Goal: Task Accomplishment & Management: Manage account settings

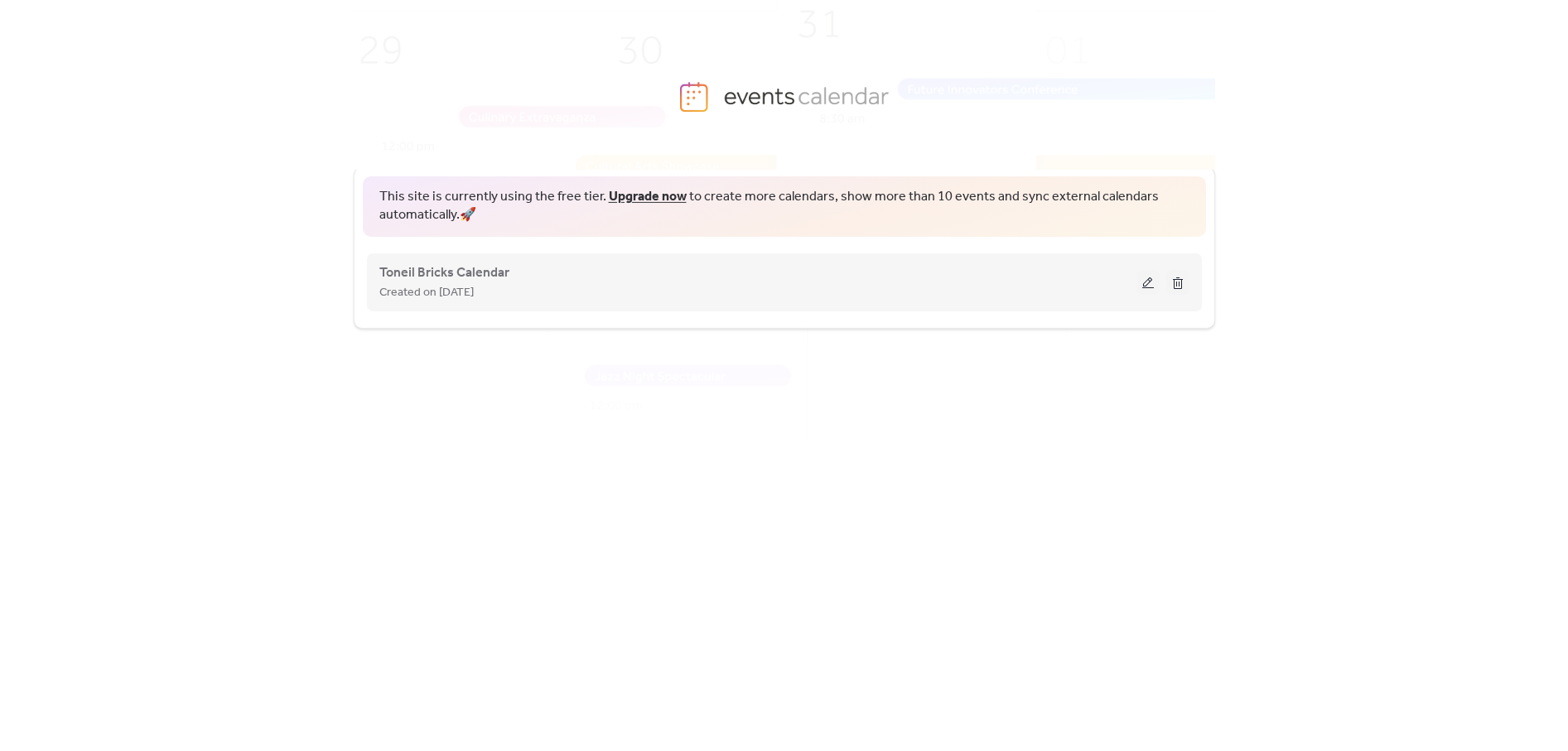
click at [1143, 281] on button at bounding box center [1147, 282] width 24 height 24
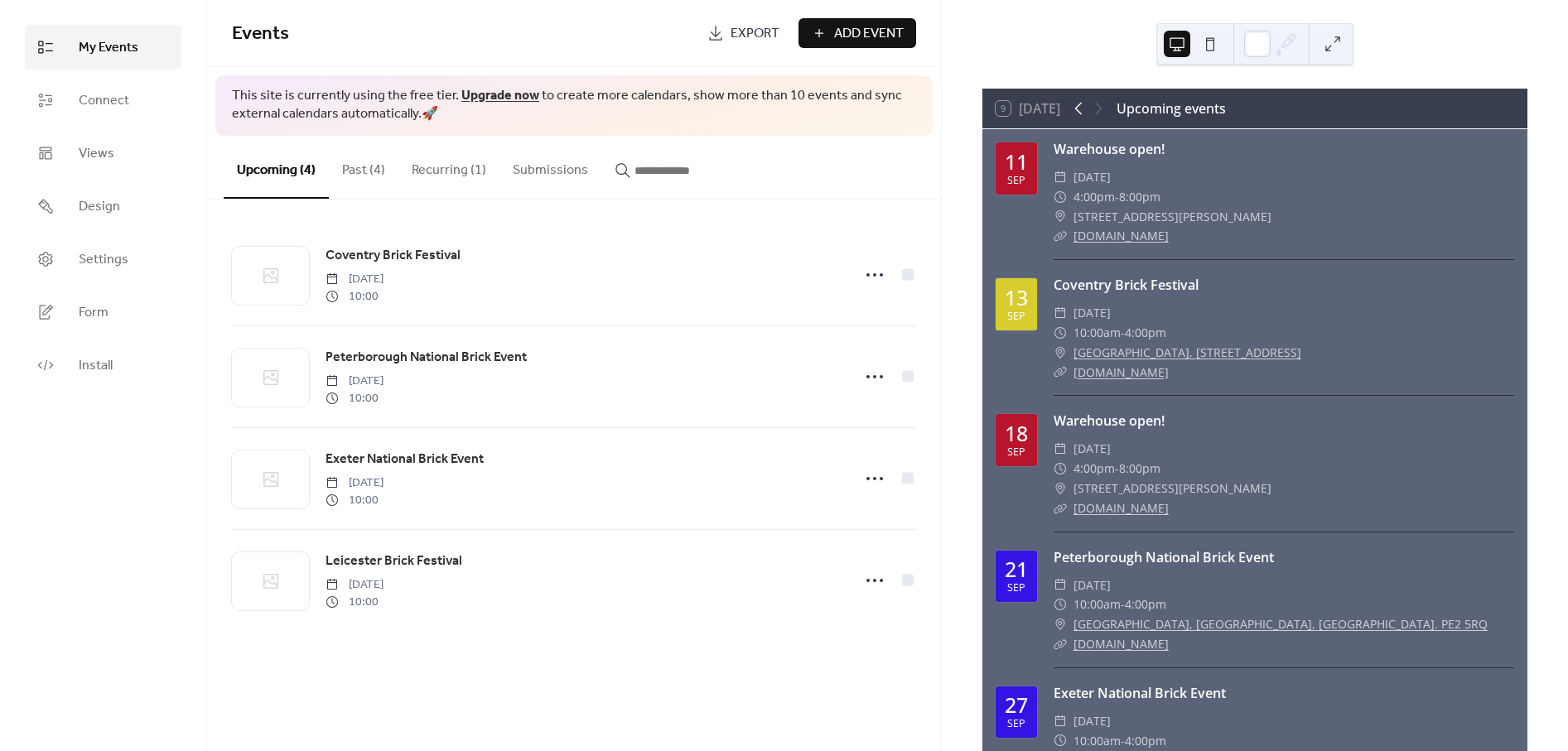
click at [1088, 104] on icon at bounding box center [1078, 108] width 20 height 20
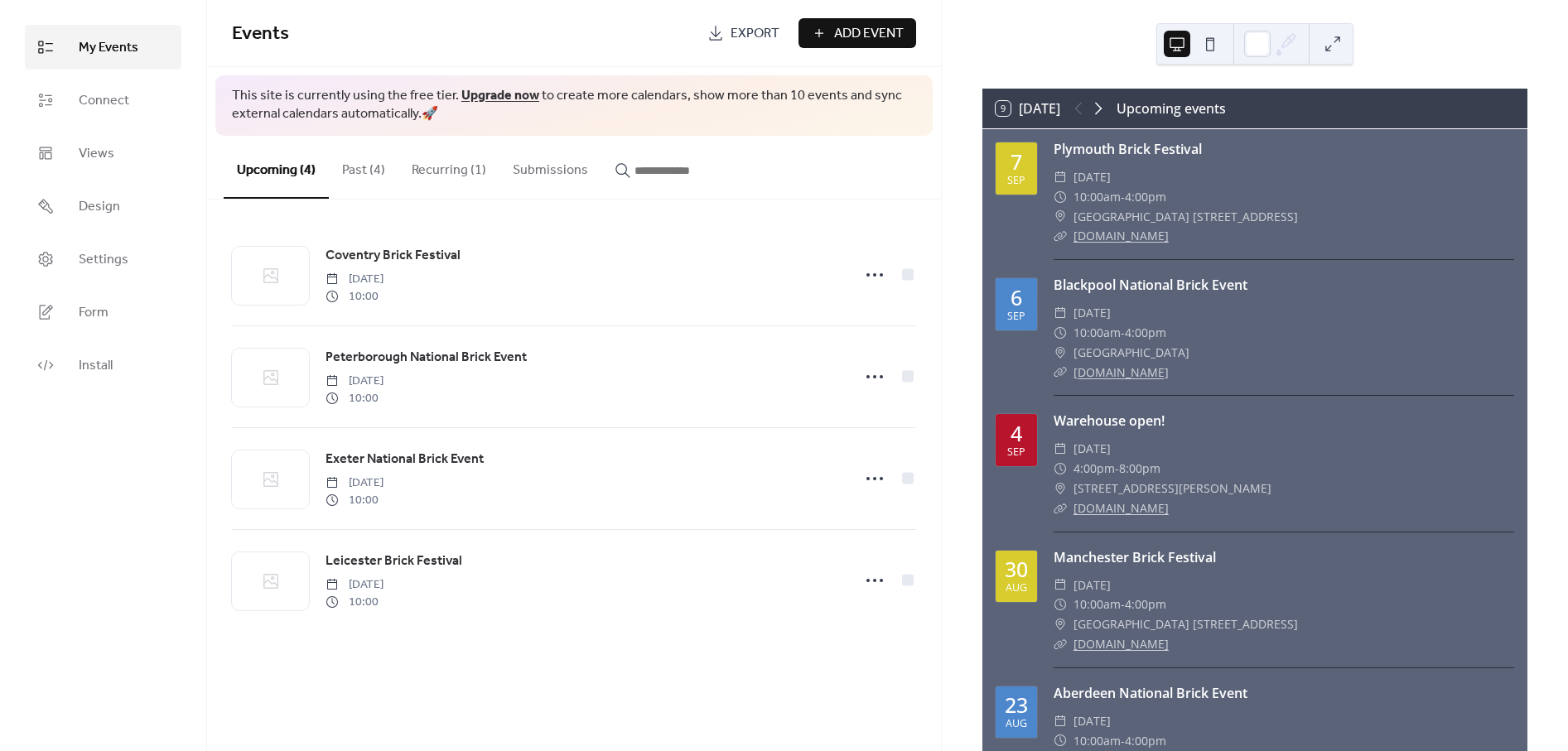
click at [1095, 103] on icon at bounding box center [1097, 108] width 20 height 20
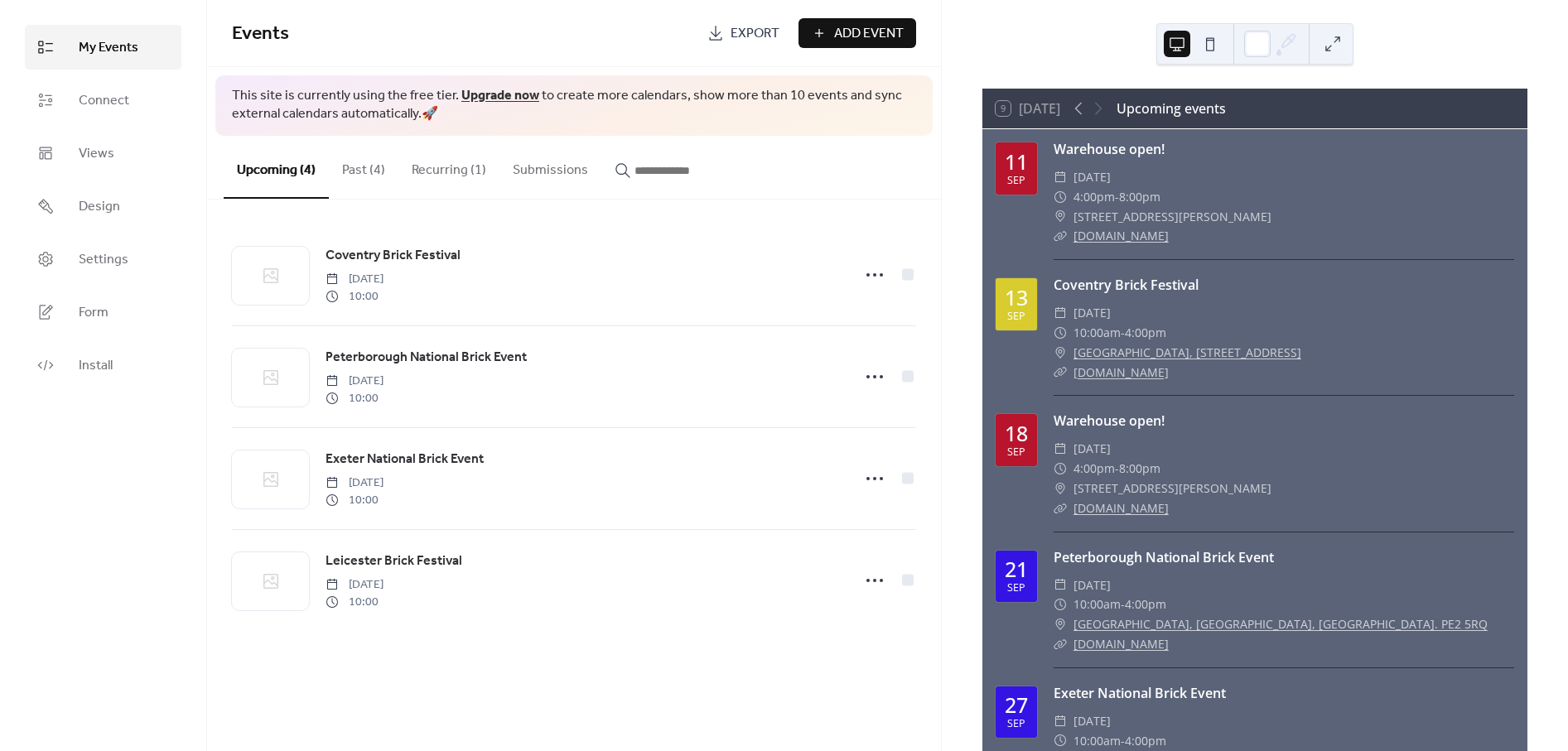
scroll to position [91, 0]
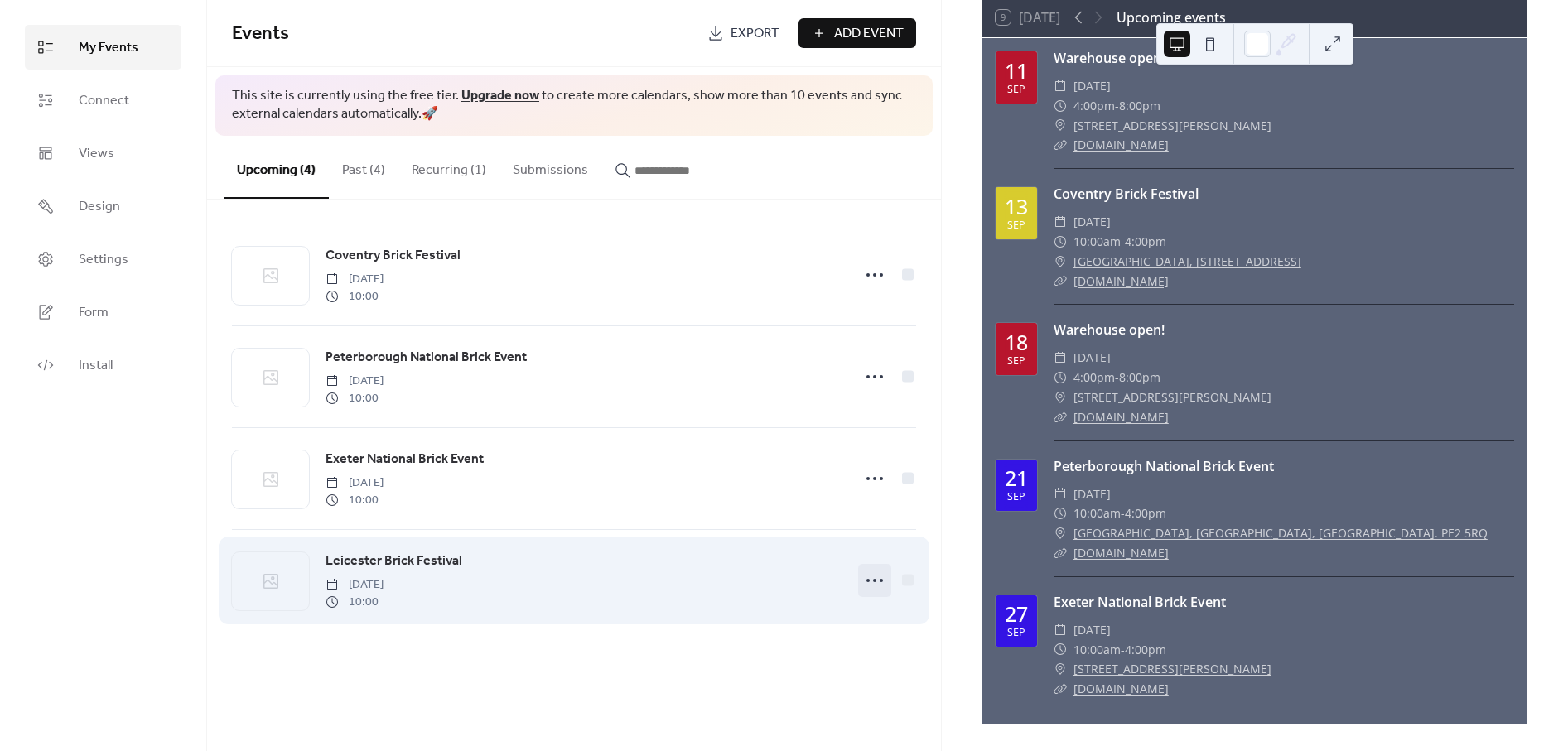
click at [881, 583] on icon at bounding box center [874, 581] width 26 height 26
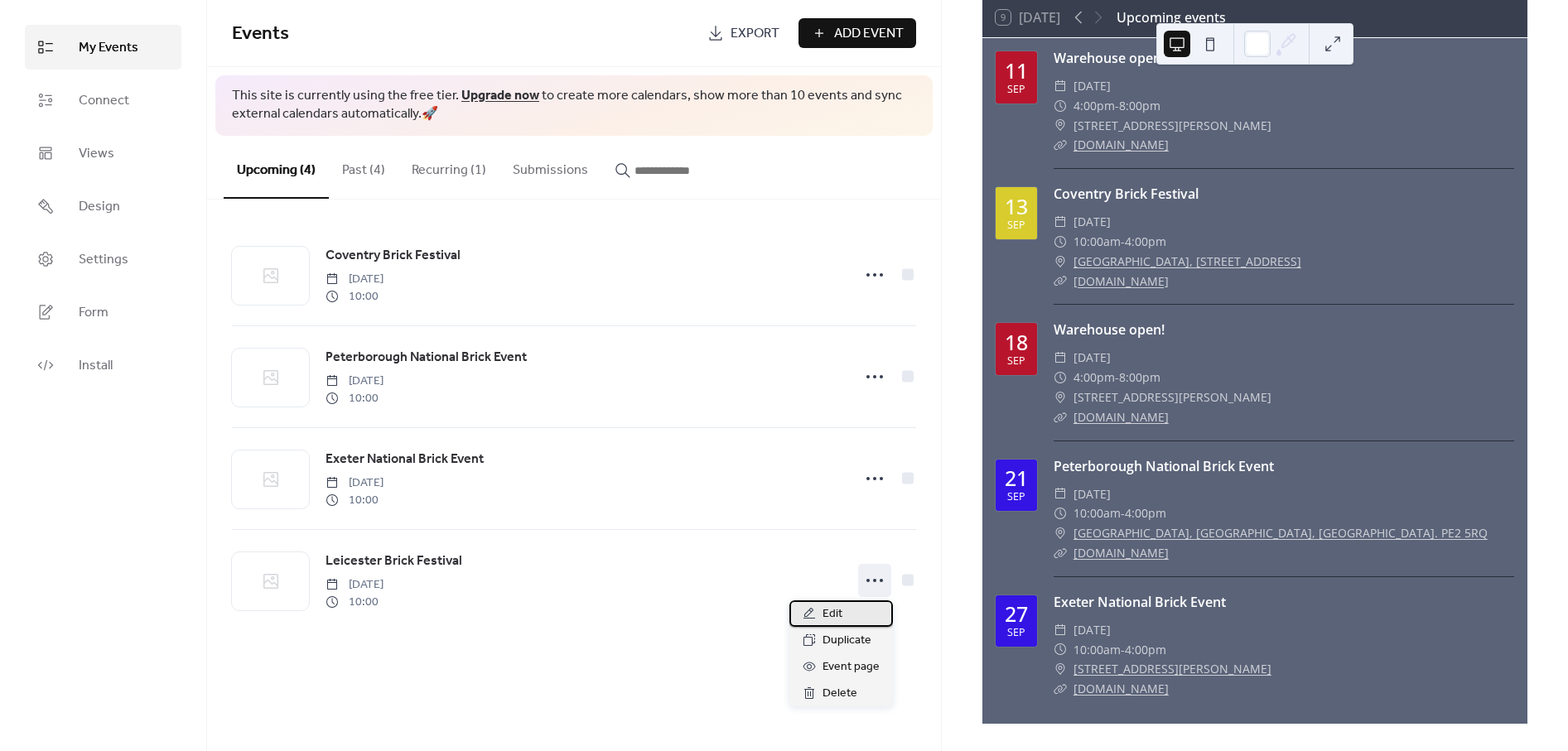
click at [846, 608] on div "Edit" at bounding box center [841, 614] width 104 height 26
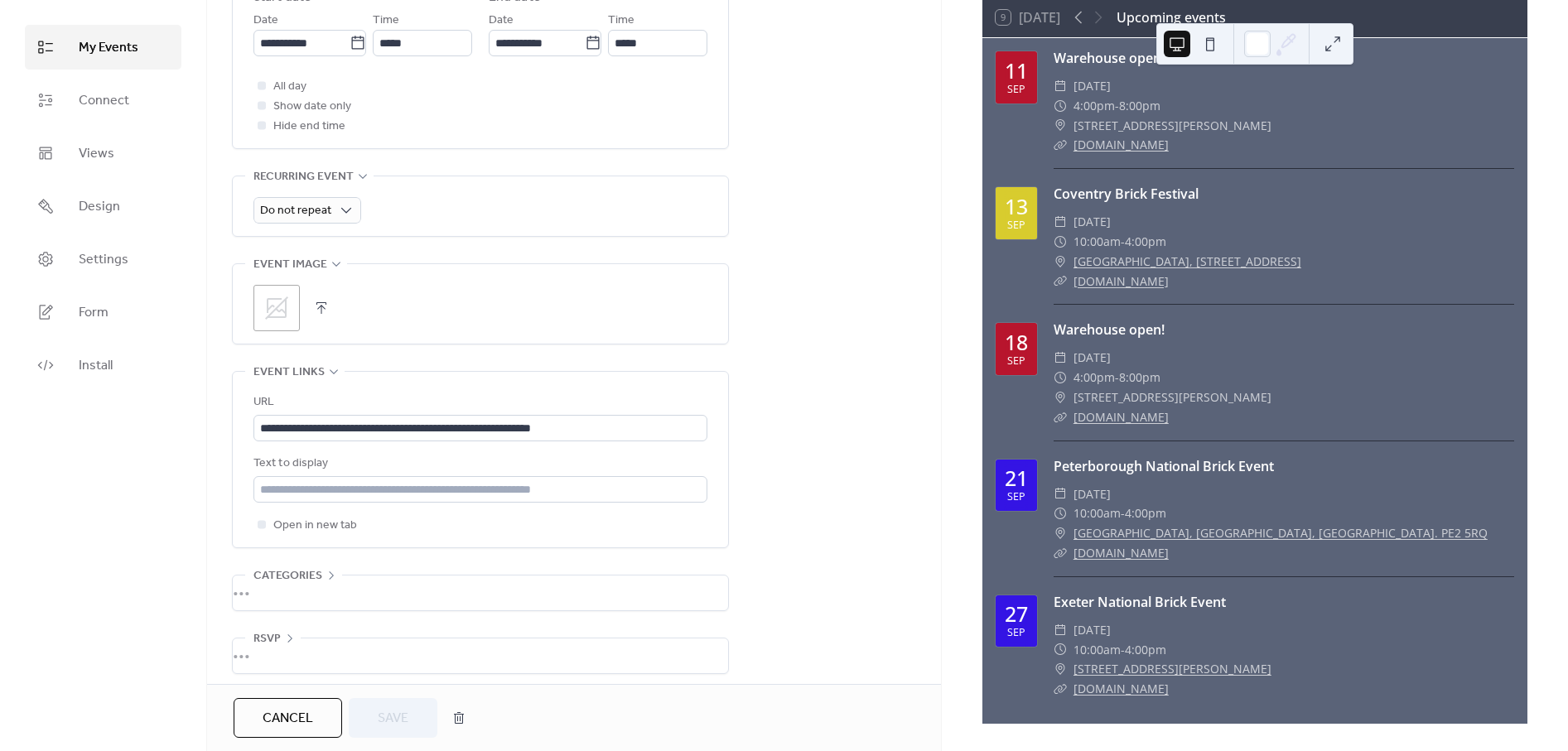
scroll to position [618, 0]
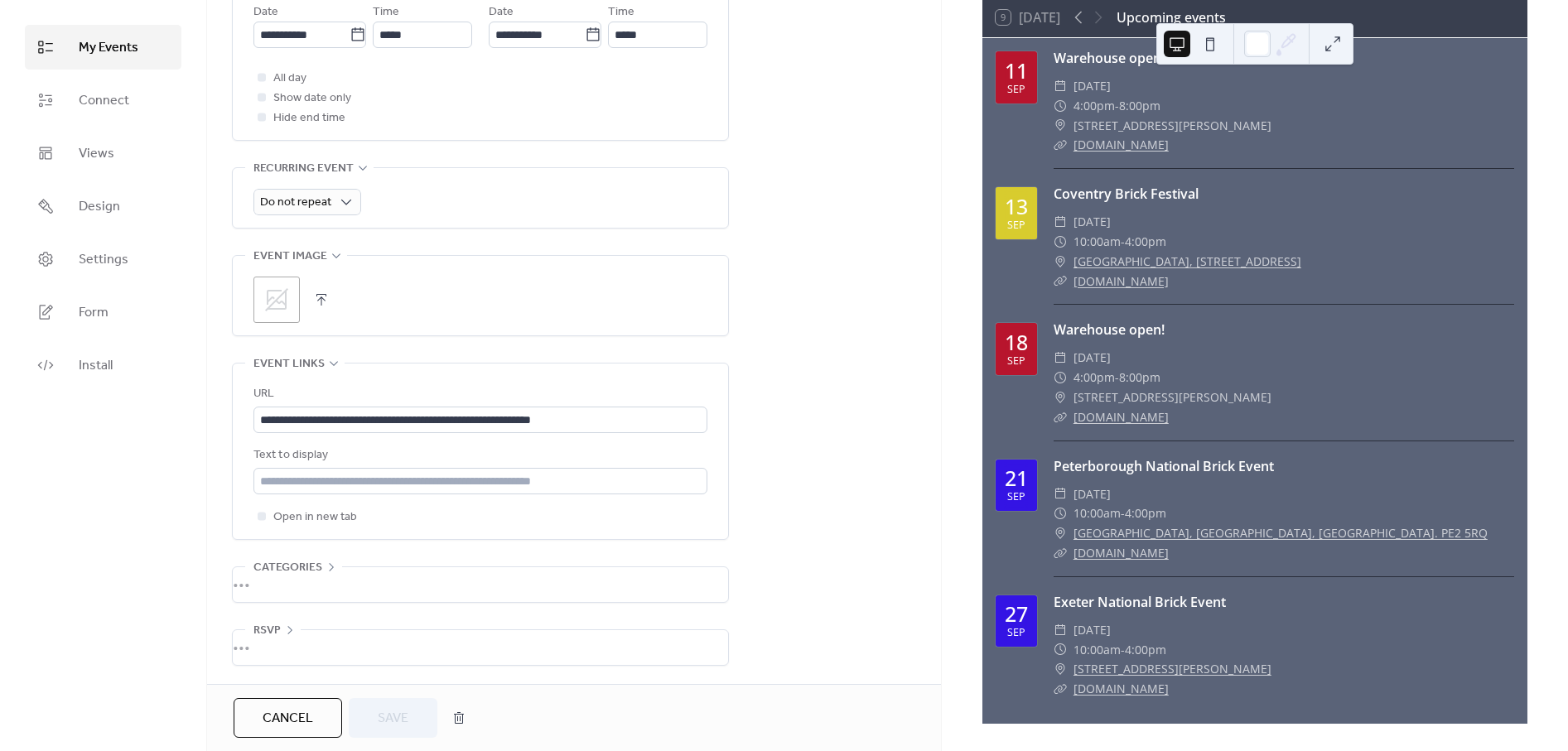
click at [403, 728] on div "Cancel Save" at bounding box center [353, 718] width 240 height 40
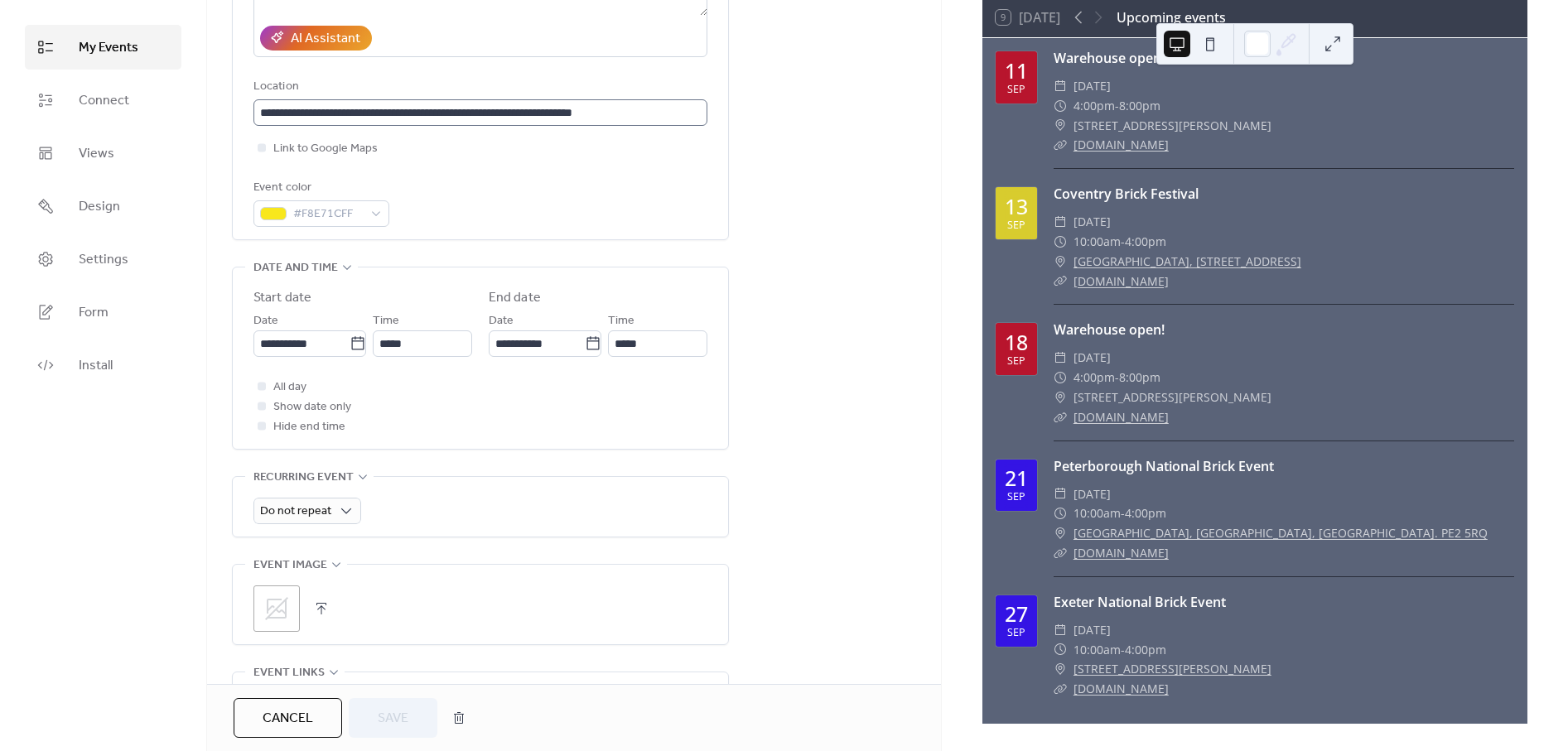
scroll to position [0, 0]
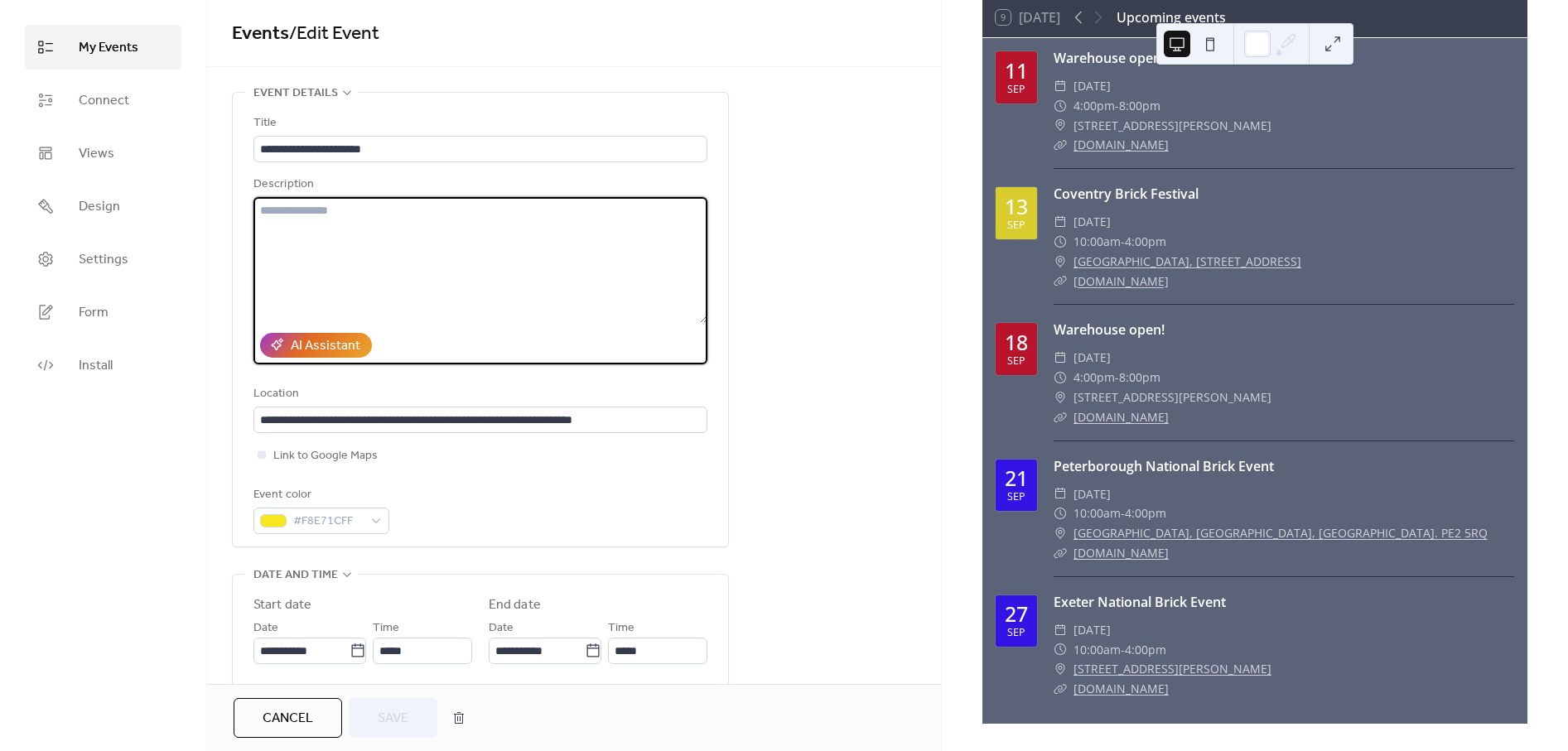
click at [424, 272] on textarea at bounding box center [480, 260] width 454 height 126
type textarea "*"
click at [396, 716] on span "Save" at bounding box center [392, 718] width 31 height 20
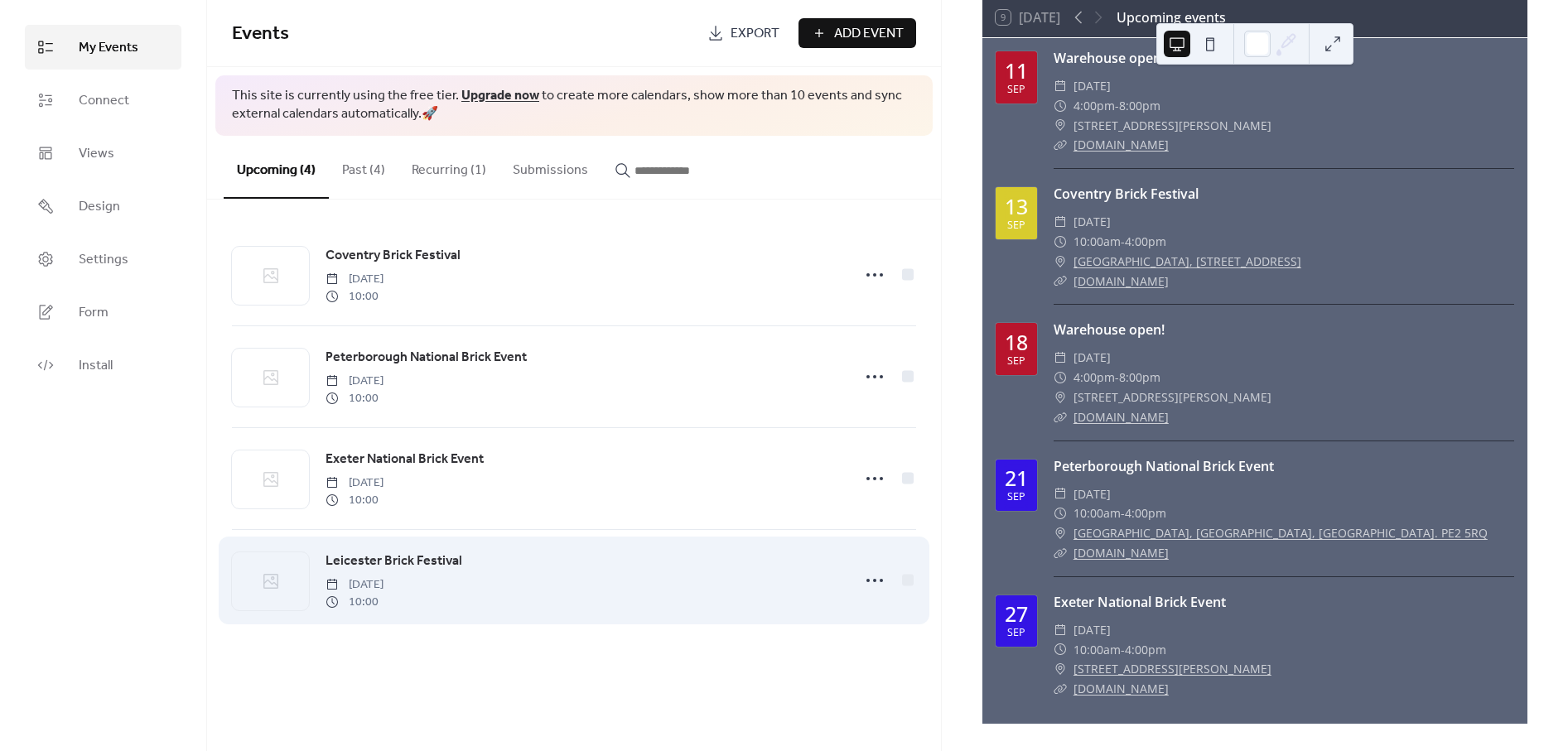
click at [534, 615] on div "Leicester Brick Festival Saturday, September 27, 2025 10:00" at bounding box center [573, 580] width 684 height 101
click at [868, 583] on icon at bounding box center [874, 581] width 26 height 26
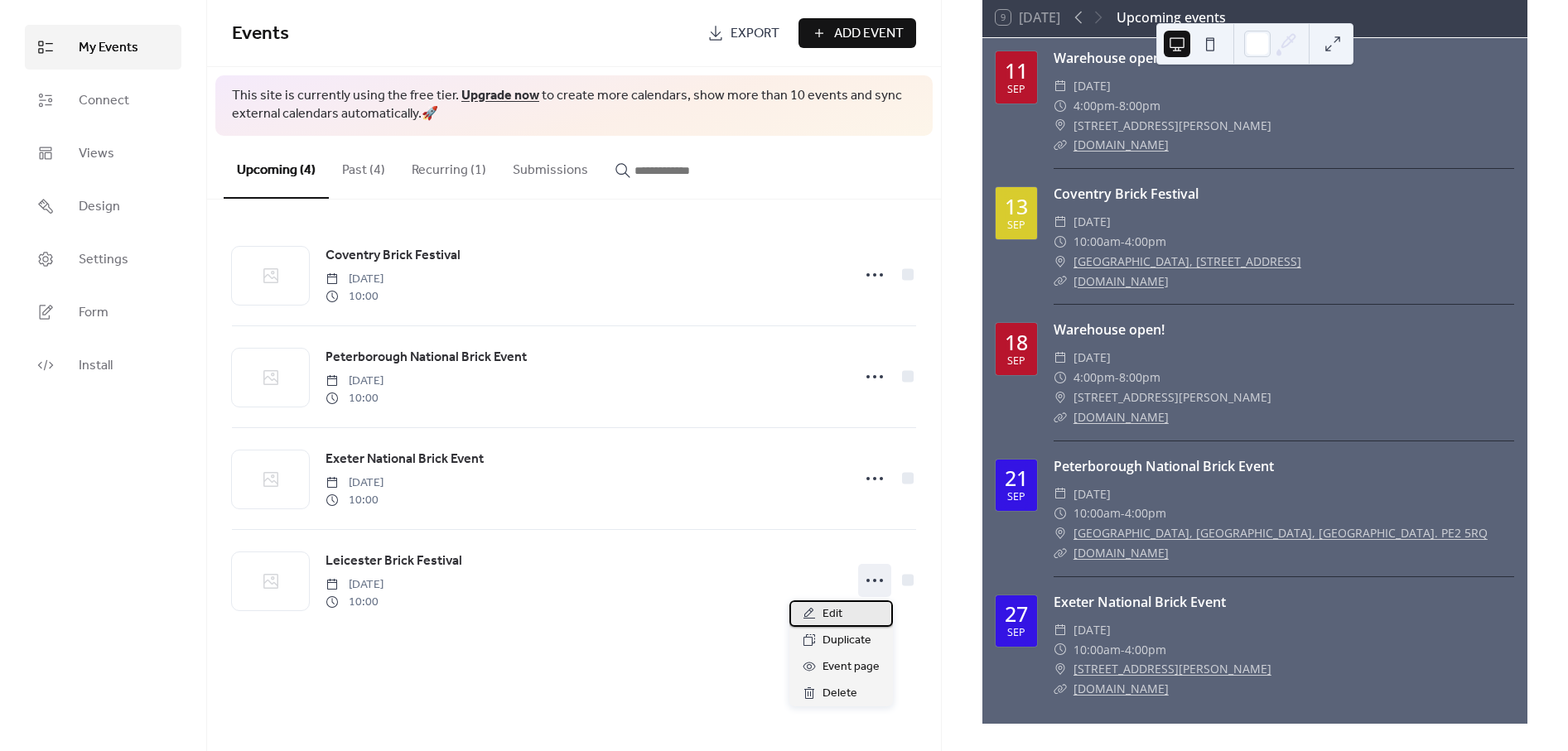
click at [828, 615] on span "Edit" at bounding box center [832, 614] width 20 height 20
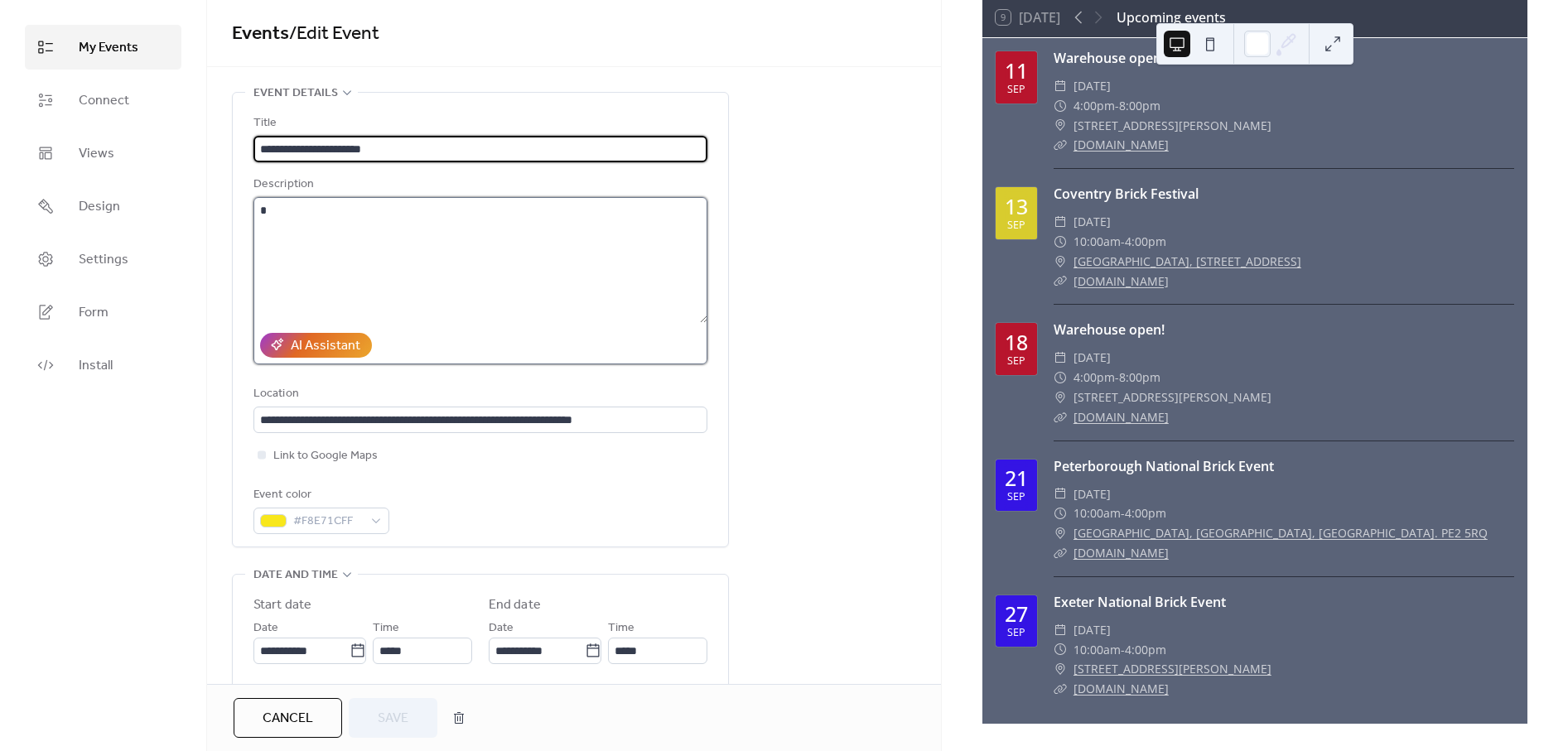
click at [342, 214] on textarea "*" at bounding box center [480, 260] width 454 height 126
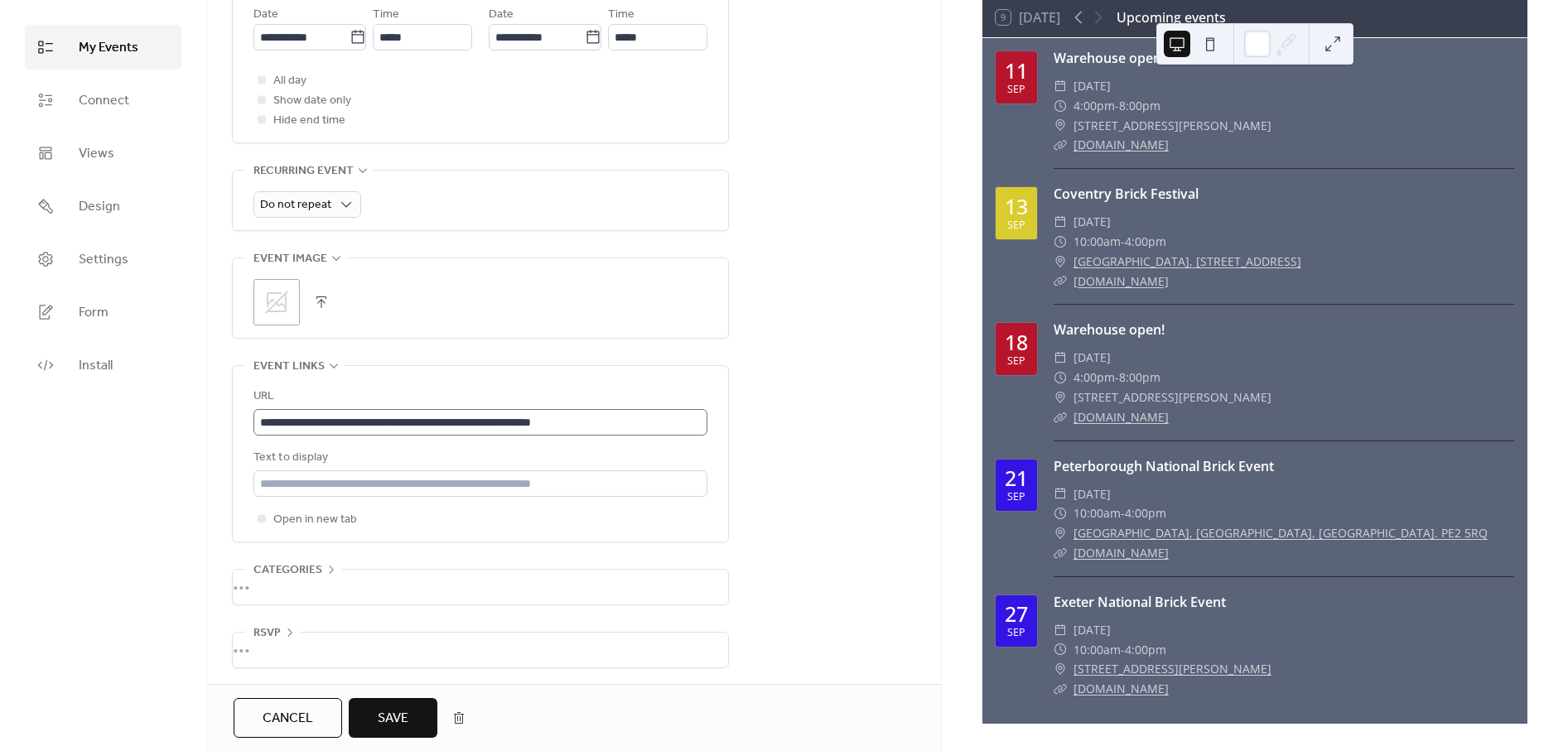
scroll to position [618, 0]
click at [383, 709] on span "Save" at bounding box center [392, 718] width 31 height 20
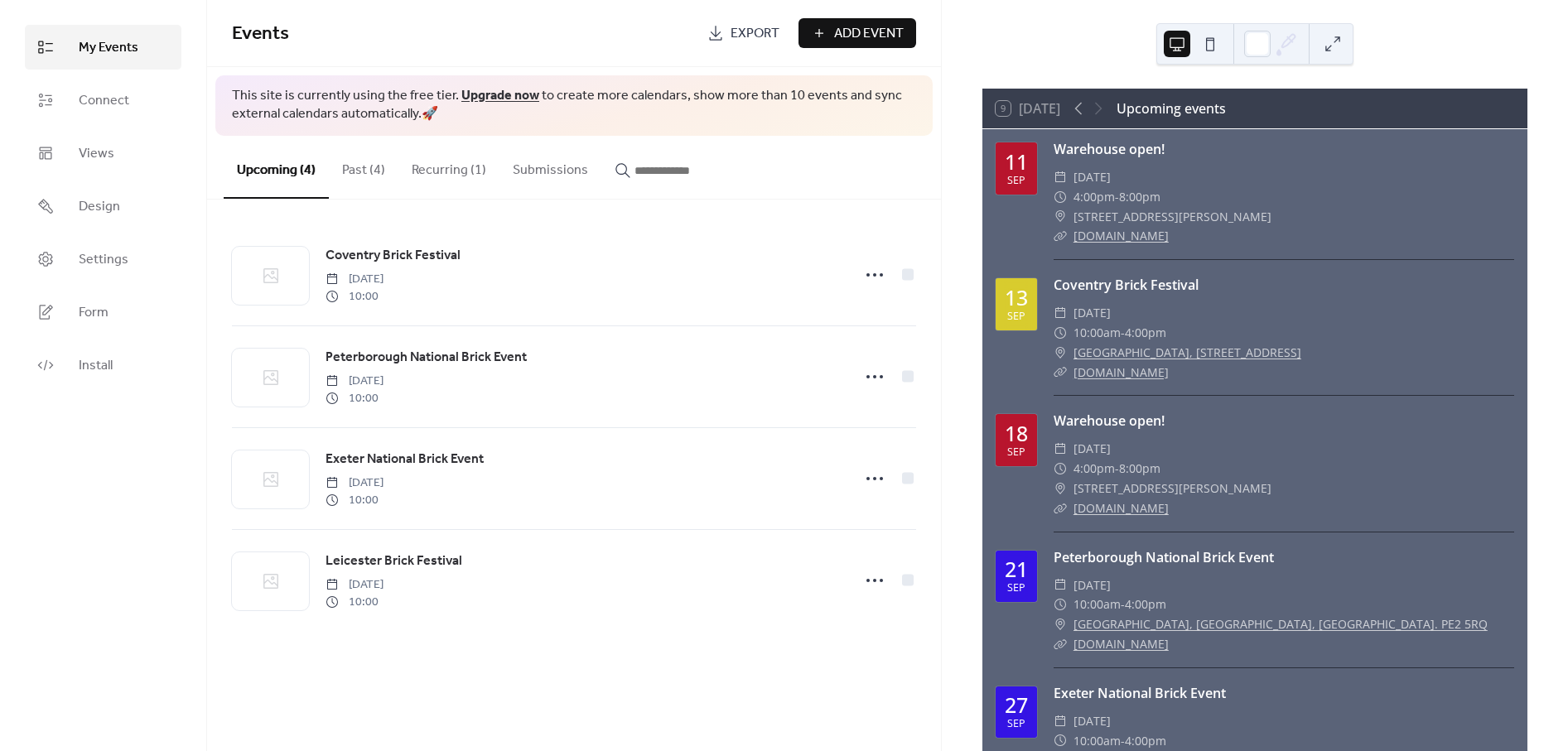
click at [1215, 49] on button at bounding box center [1210, 44] width 26 height 26
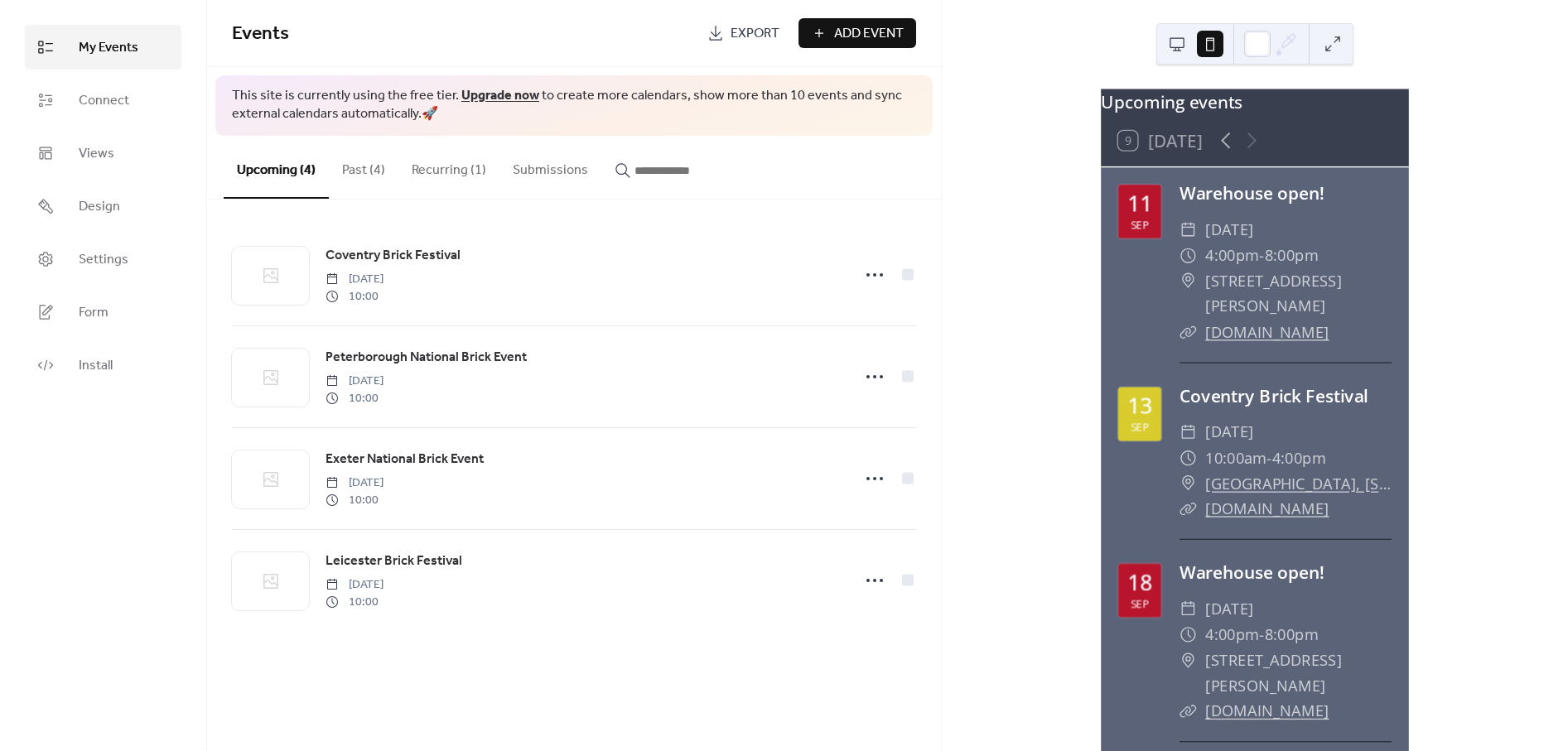
click at [1180, 43] on button at bounding box center [1176, 44] width 26 height 26
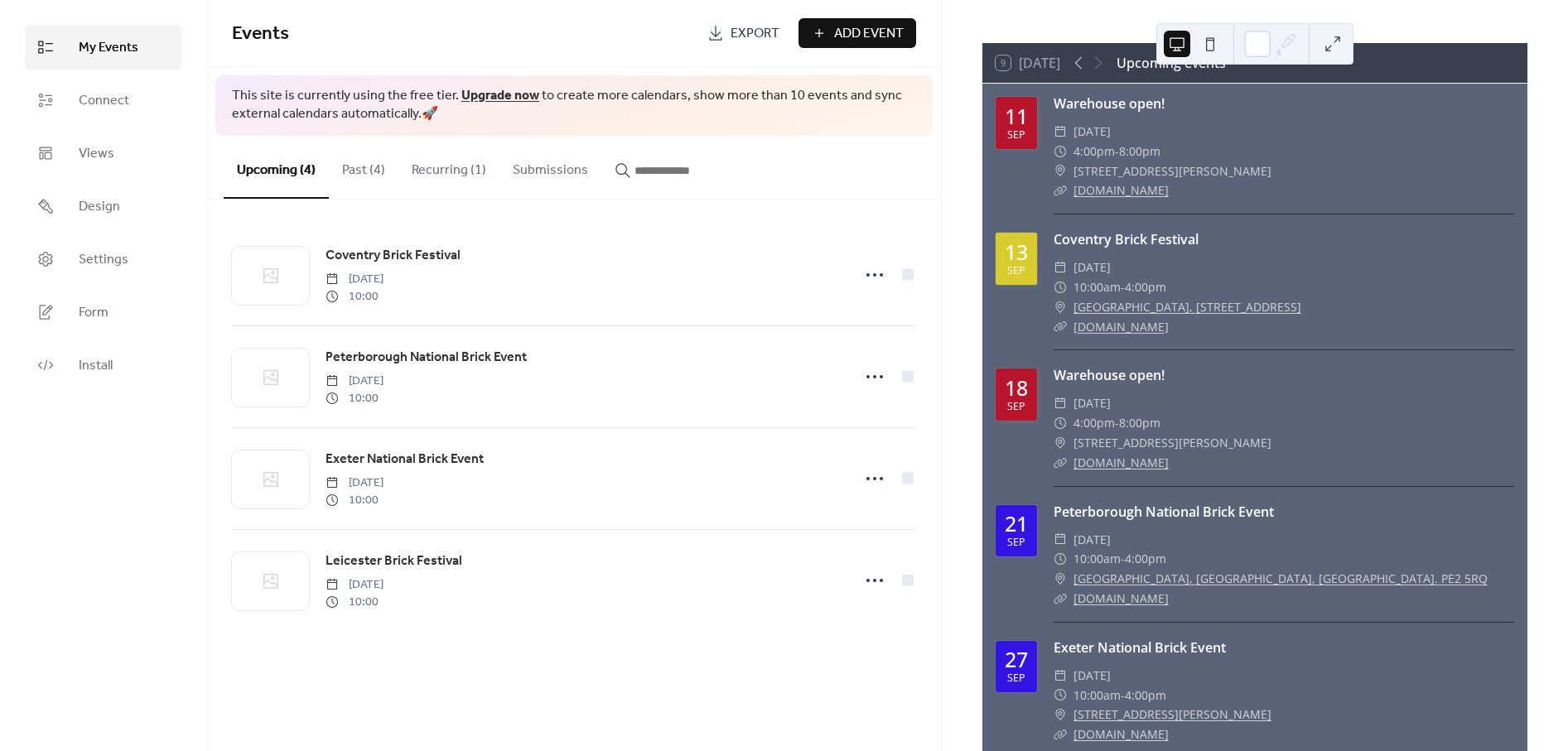
scroll to position [91, 0]
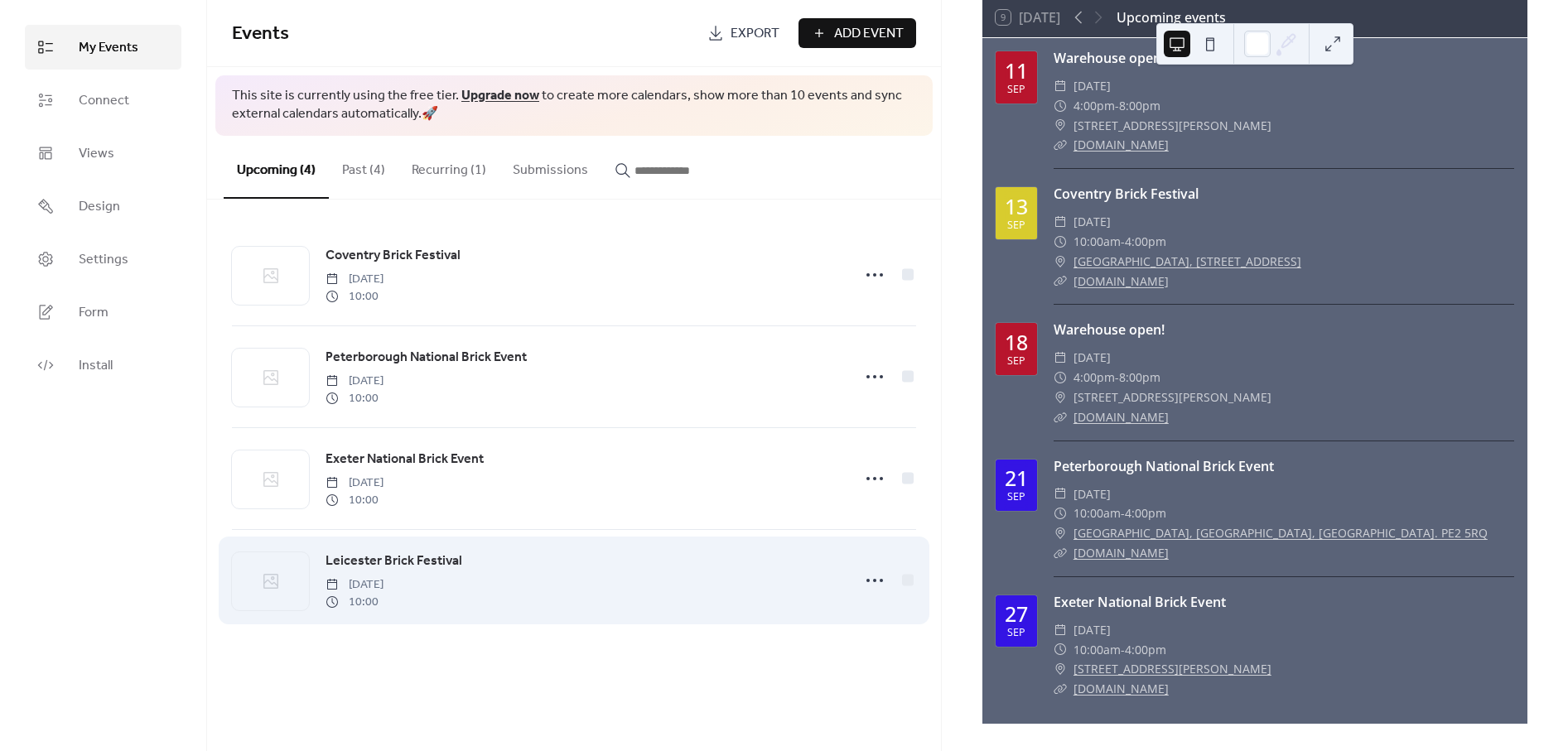
click at [757, 572] on div "Leicester Brick Festival Saturday, September 27, 2025 10:00" at bounding box center [583, 580] width 515 height 59
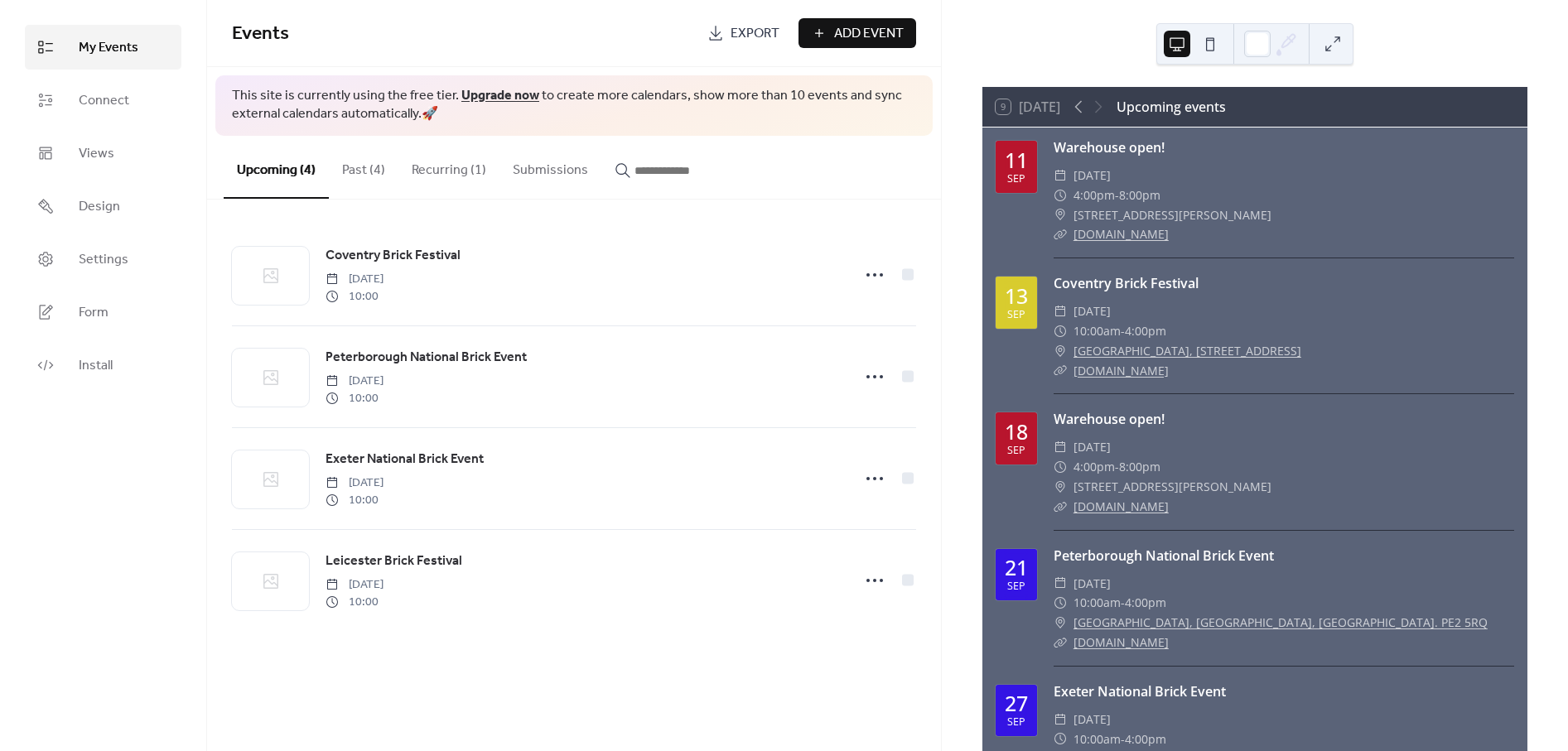
scroll to position [0, 0]
click at [1096, 111] on div at bounding box center [1088, 108] width 40 height 20
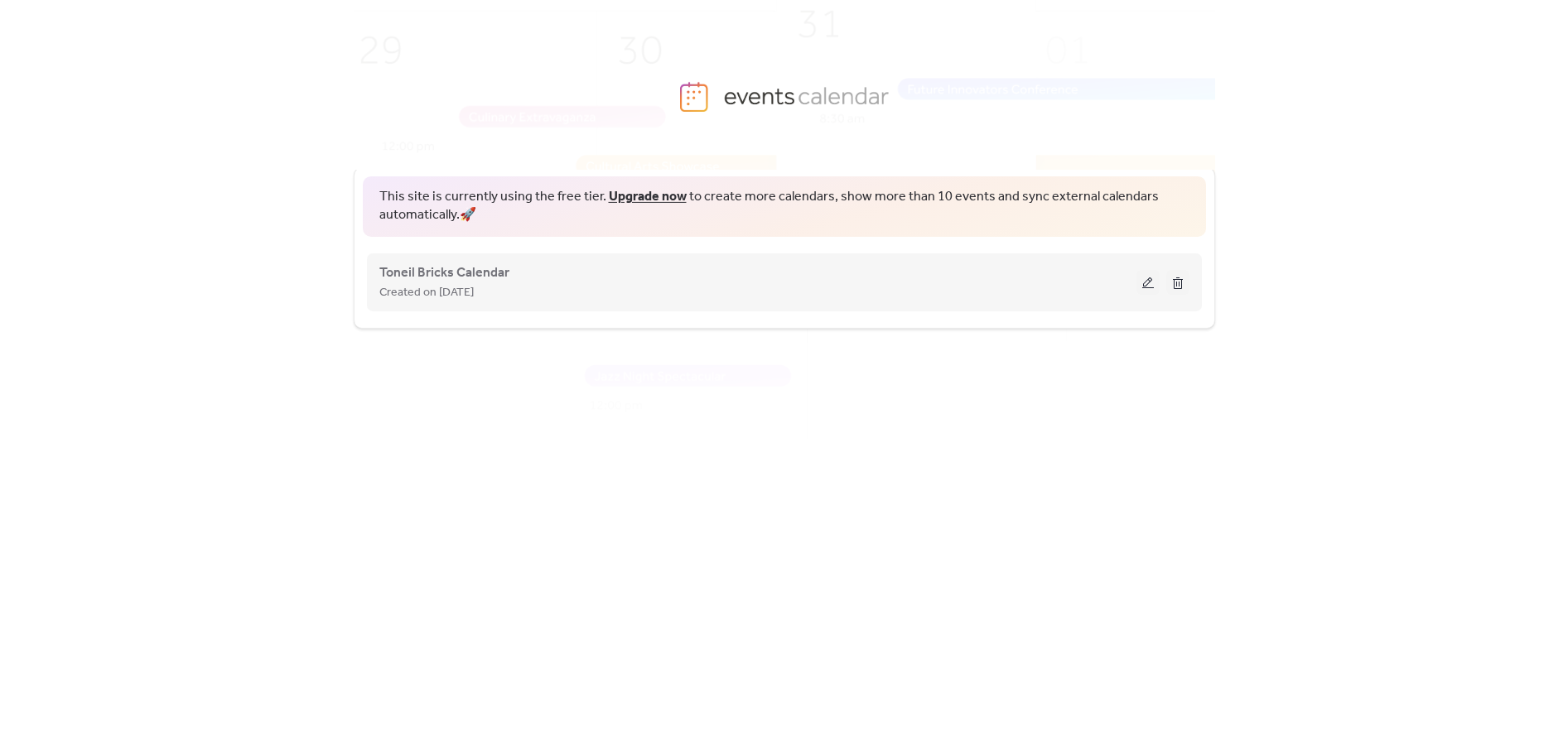
click at [1142, 286] on button at bounding box center [1147, 282] width 24 height 24
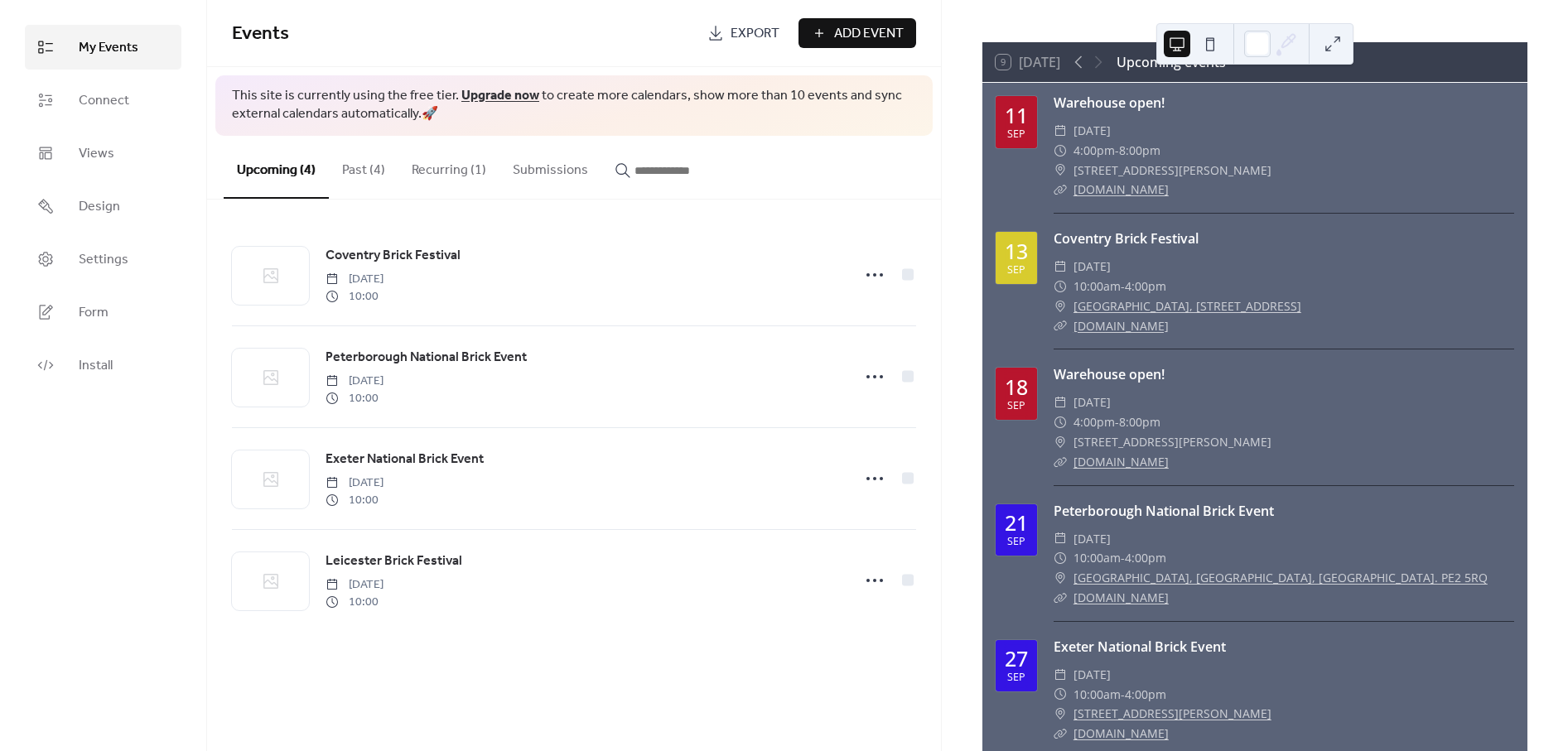
scroll to position [91, 0]
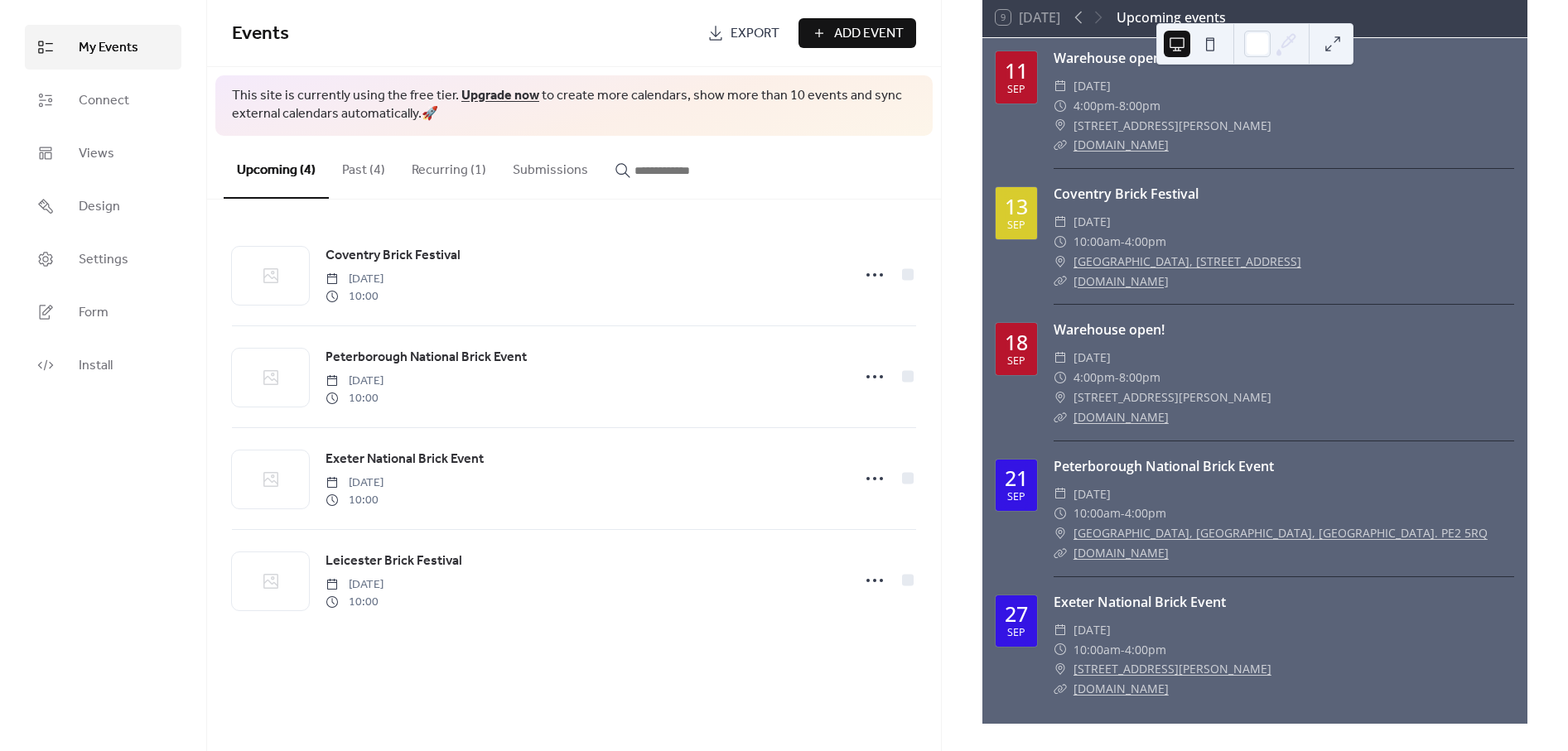
click at [769, 34] on span "Export" at bounding box center [755, 34] width 49 height 20
click at [120, 94] on span "Connect" at bounding box center [104, 101] width 51 height 20
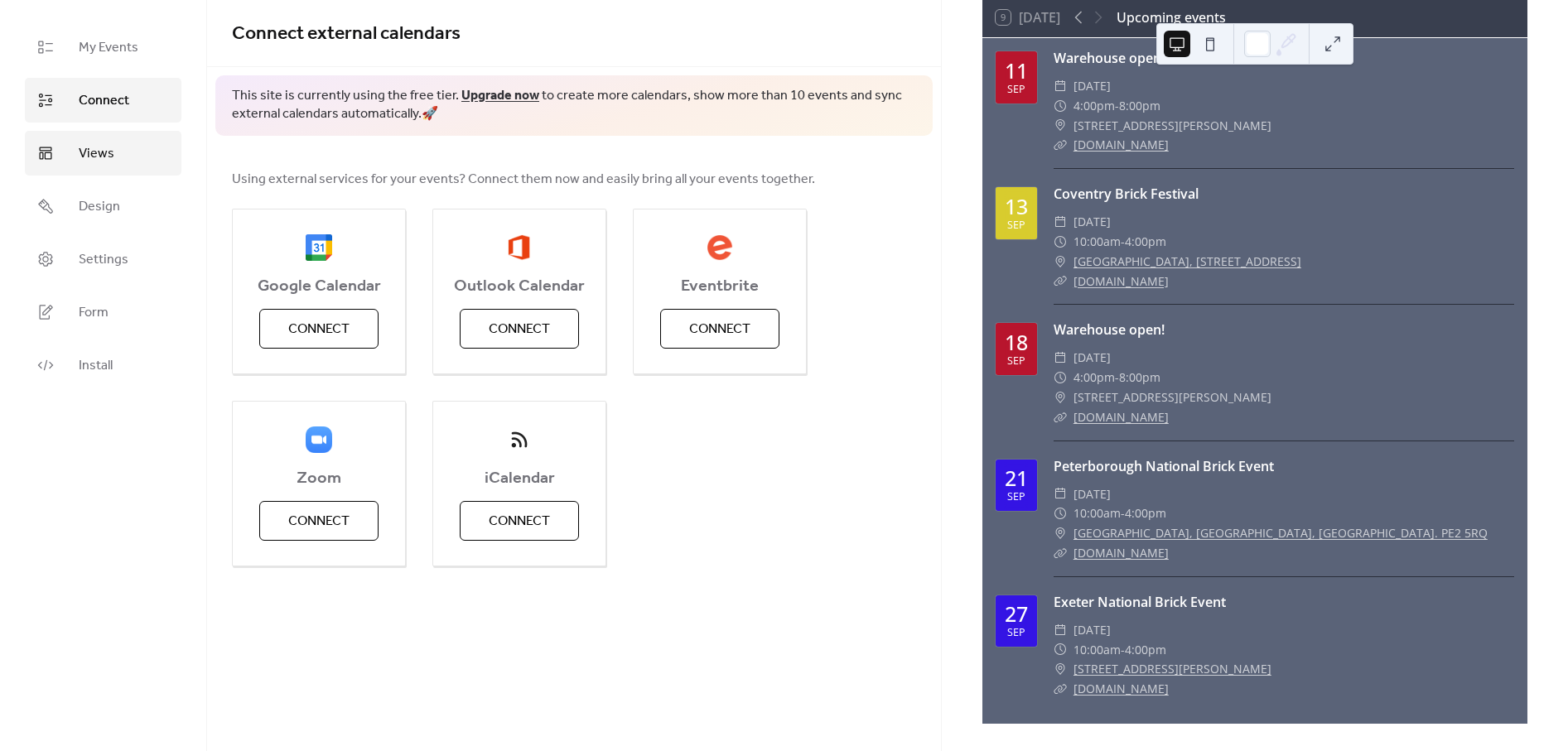
click at [95, 162] on span "Views" at bounding box center [97, 153] width 36 height 20
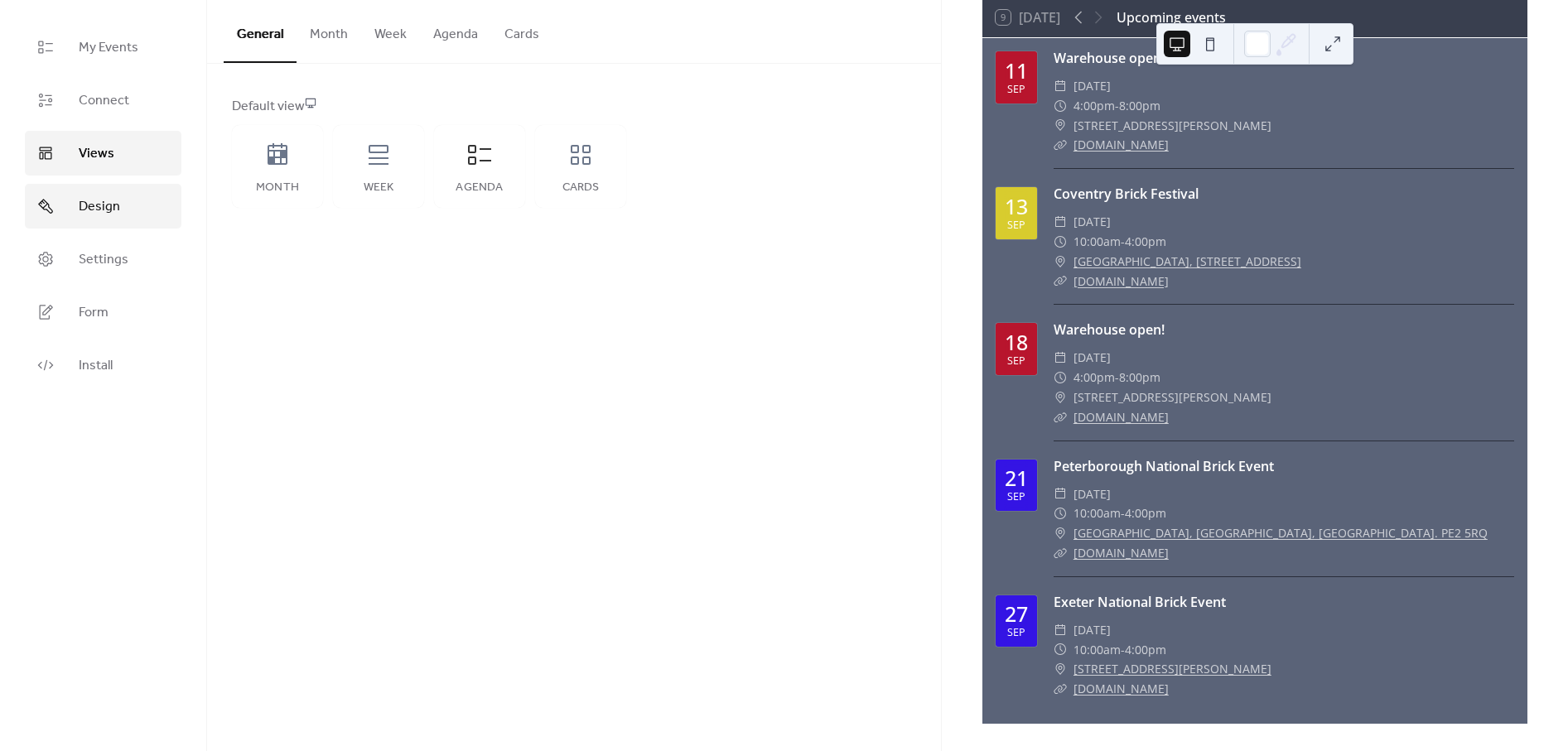
click at [119, 218] on link "Design" at bounding box center [103, 206] width 156 height 45
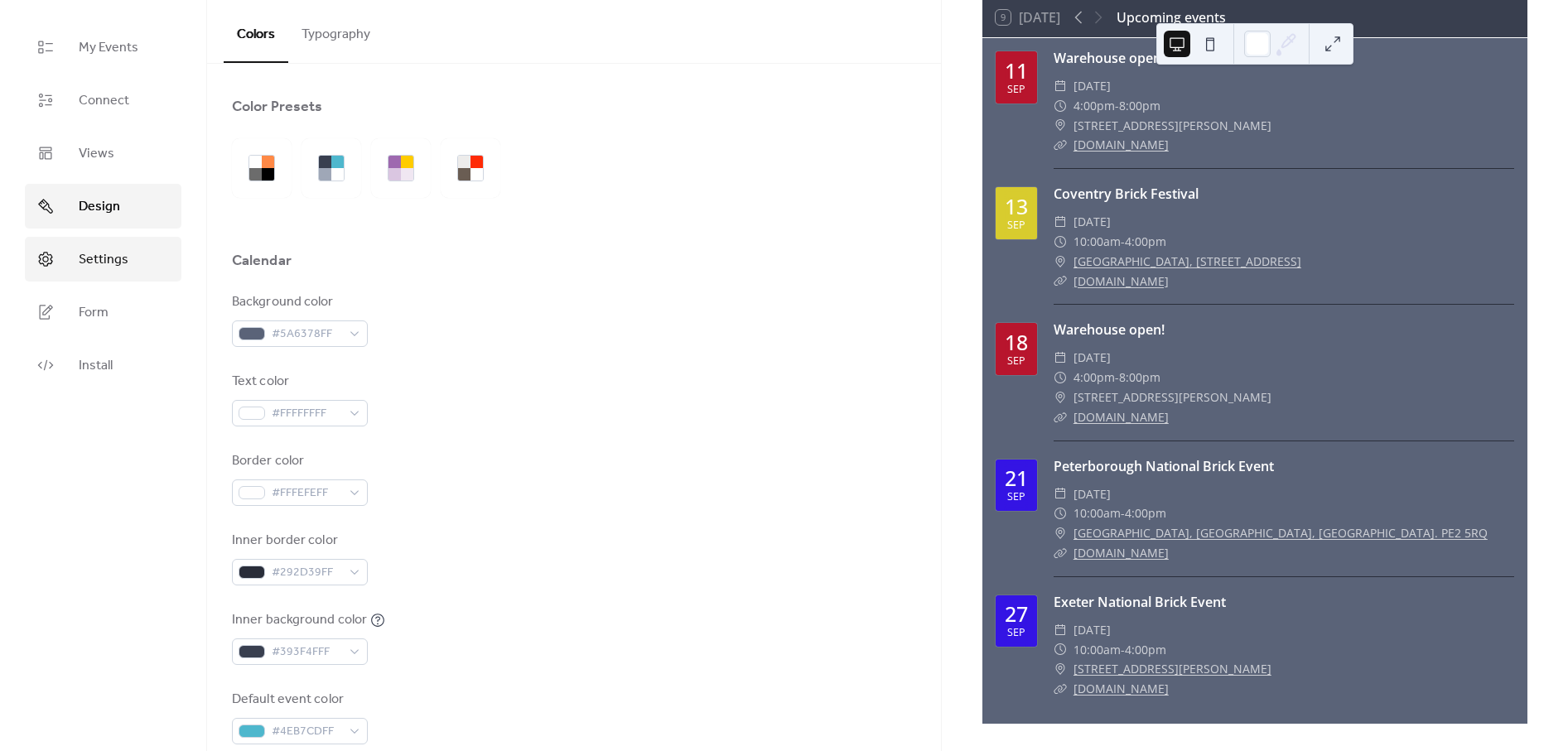
click at [127, 259] on span "Settings" at bounding box center [104, 260] width 50 height 20
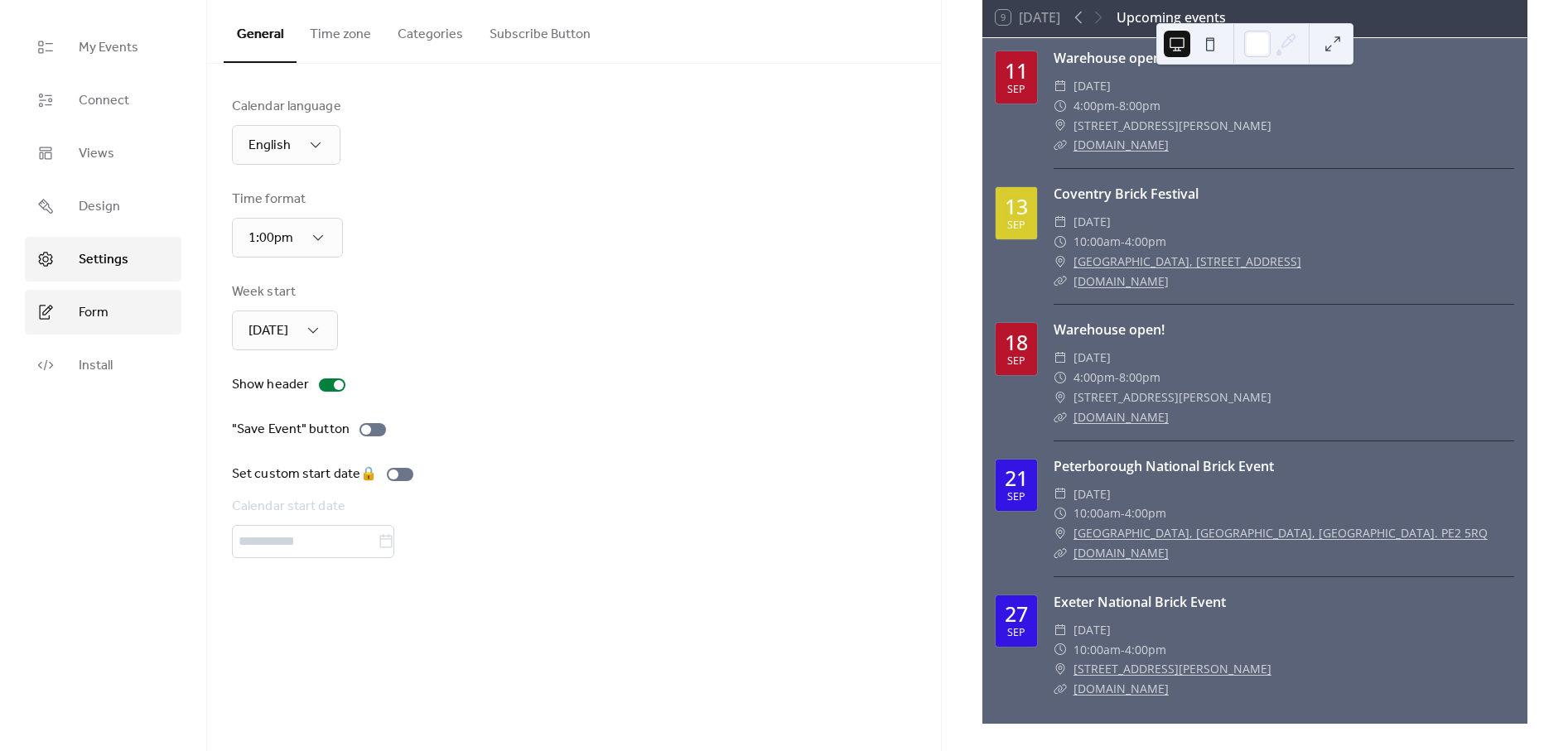
click at [138, 307] on link "Form" at bounding box center [103, 312] width 156 height 45
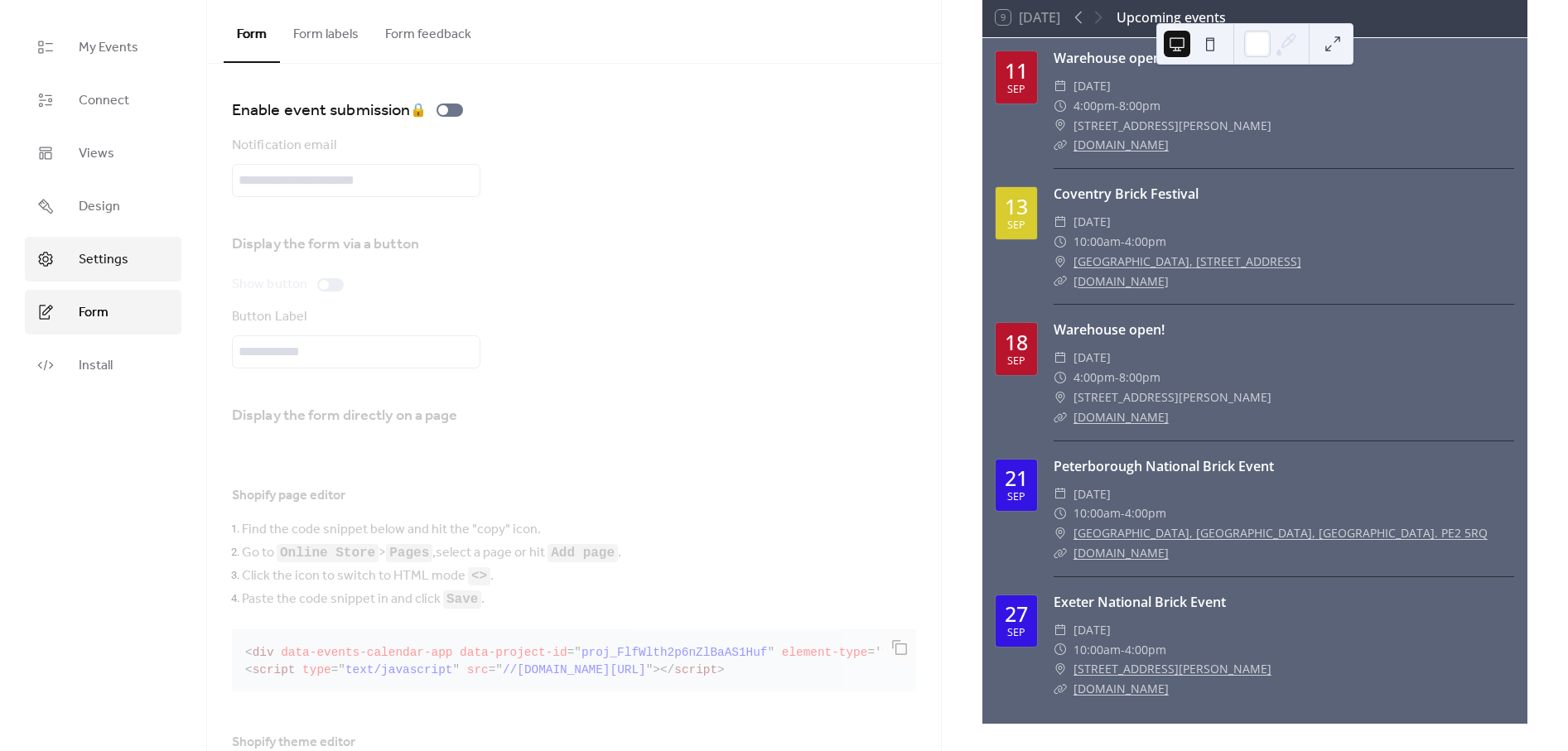
click at [107, 270] on span "Settings" at bounding box center [104, 260] width 50 height 20
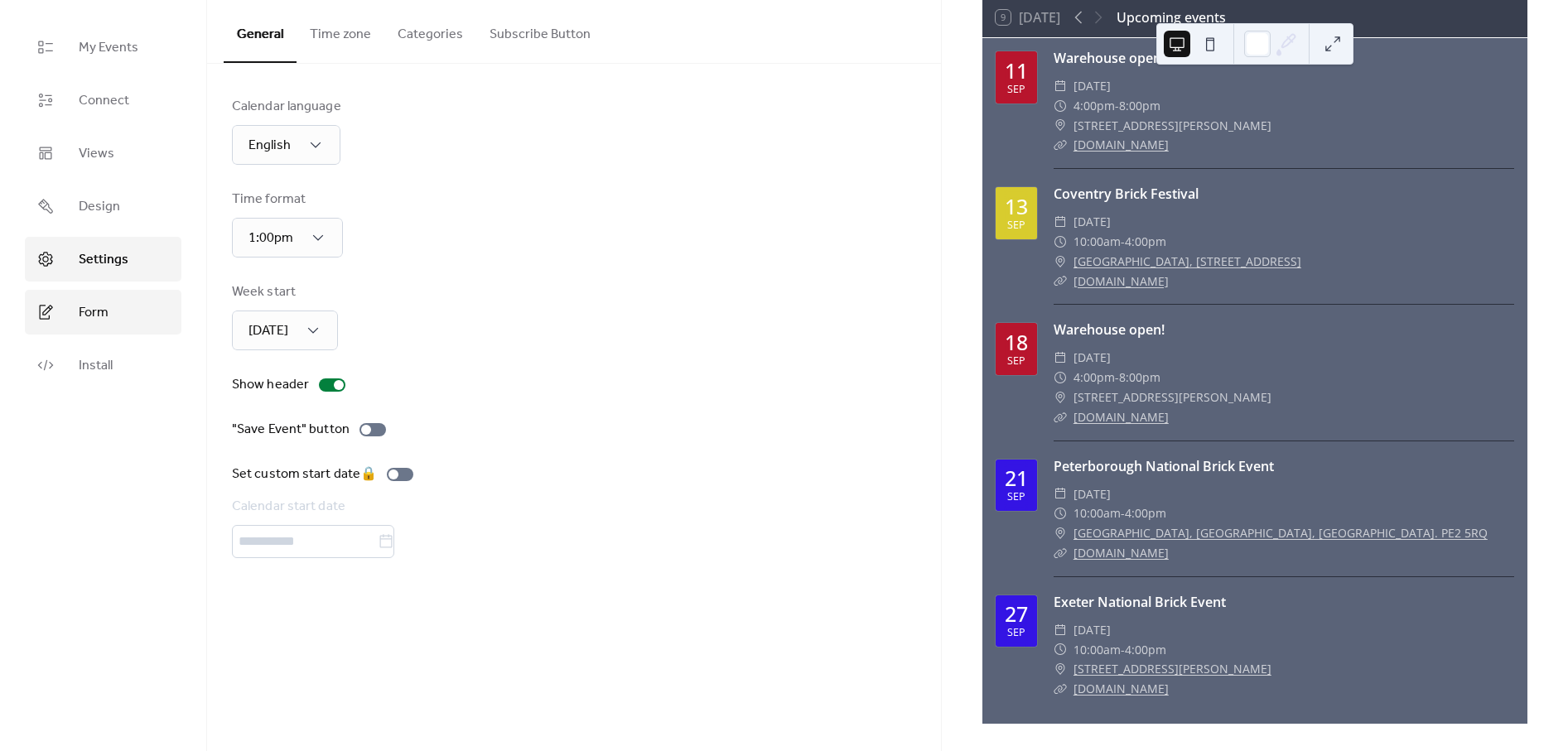
click at [109, 321] on link "Form" at bounding box center [103, 312] width 156 height 45
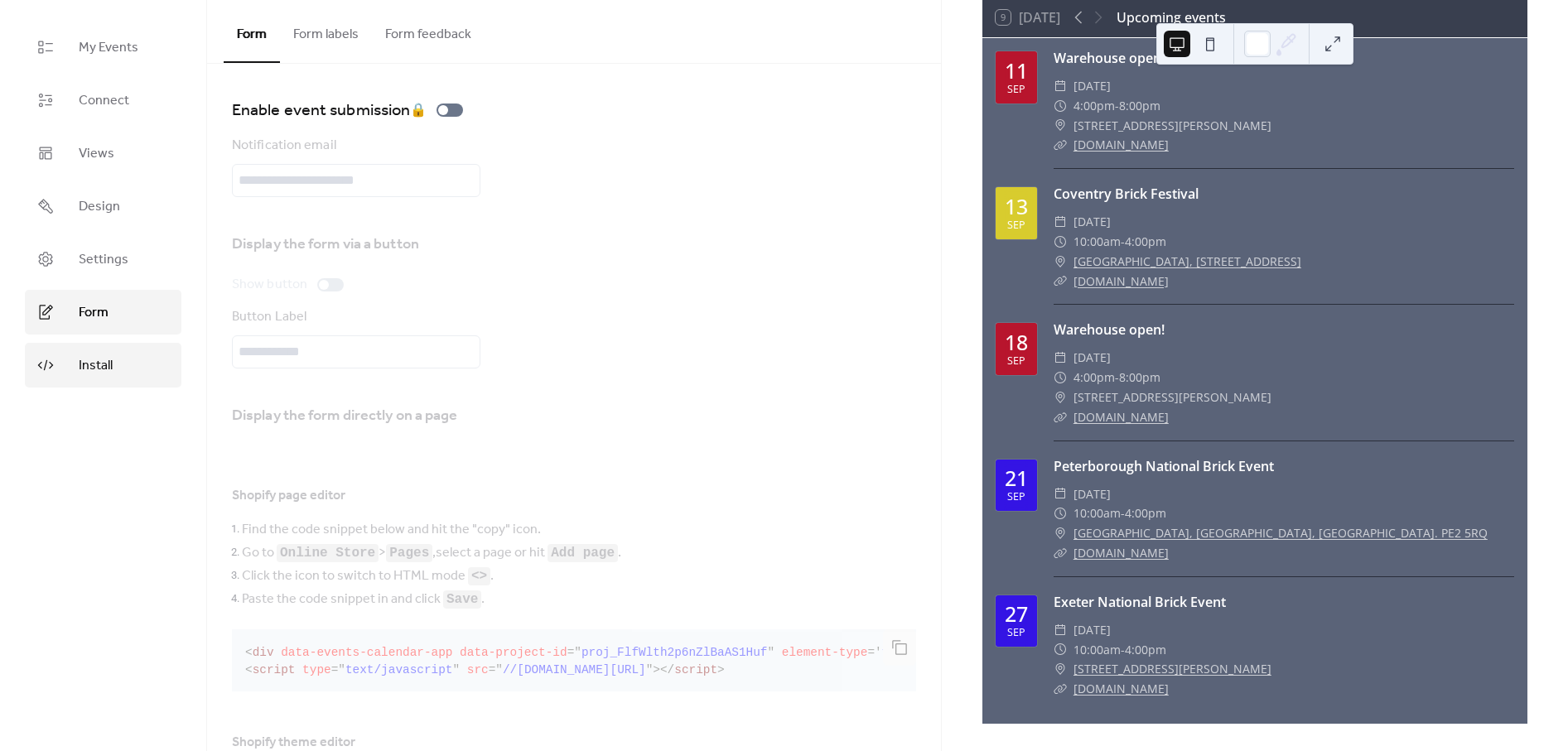
click at [160, 375] on link "Install" at bounding box center [103, 365] width 156 height 45
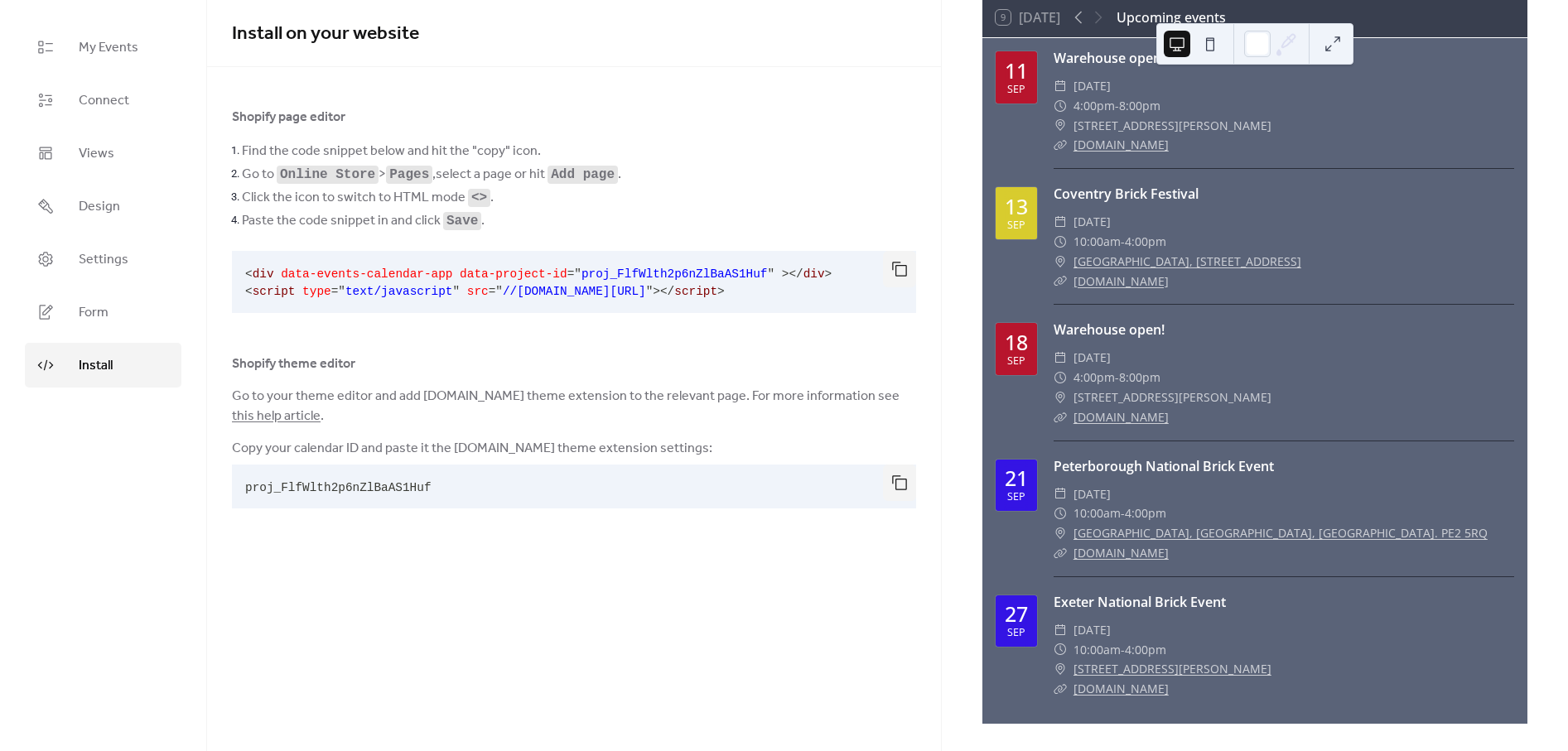
click at [1101, 17] on div at bounding box center [1088, 17] width 40 height 20
click at [79, 62] on link "My Events" at bounding box center [103, 47] width 156 height 45
